Goal: Information Seeking & Learning: Understand process/instructions

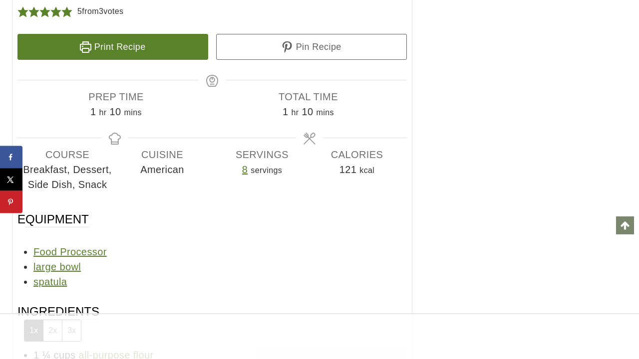
scroll to position [9525, 0]
